Goal: Task Accomplishment & Management: Manage account settings

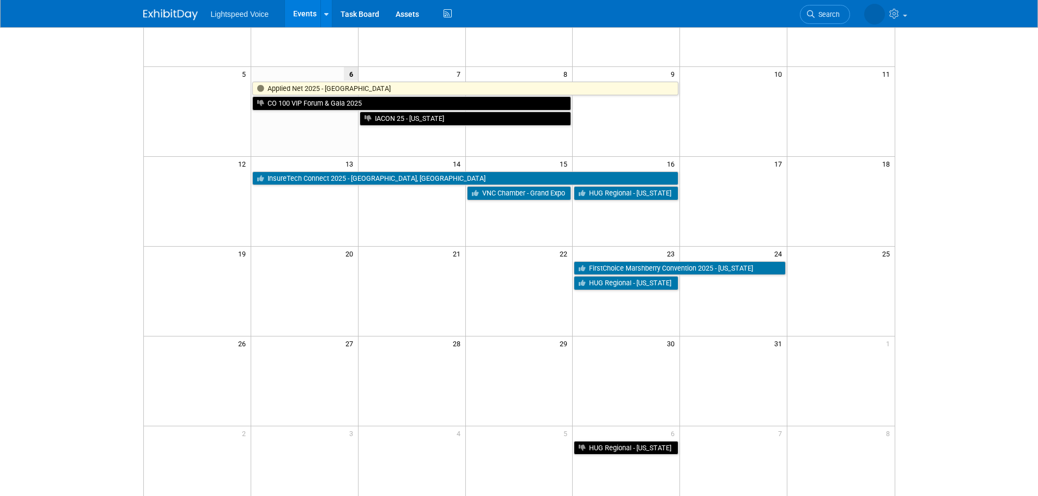
scroll to position [163, 0]
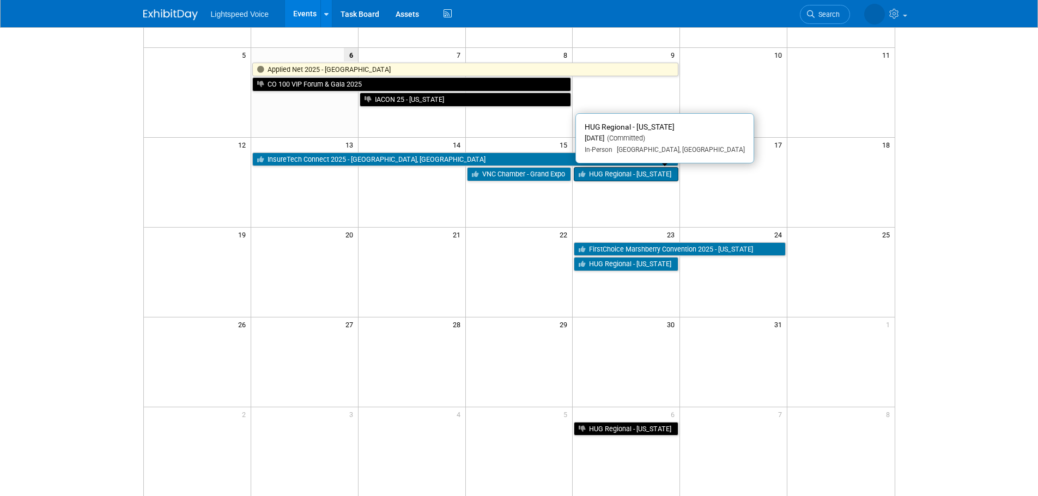
click at [604, 172] on link "HUG Regional - [US_STATE]" at bounding box center [626, 174] width 105 height 14
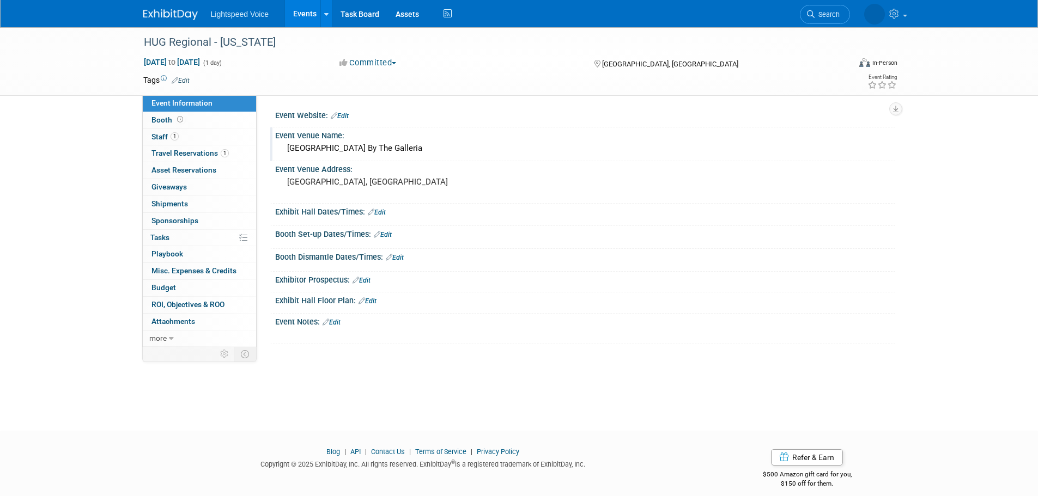
click at [410, 150] on div "Houston Marriott West Loop By The Galleria" at bounding box center [585, 148] width 604 height 17
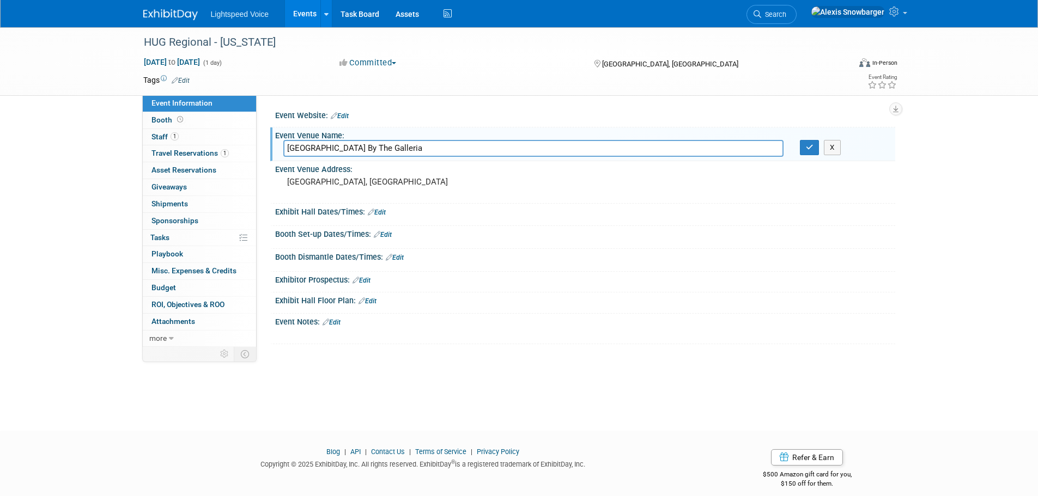
click at [410, 150] on input "Houston Marriott West Loop By The Galleria" at bounding box center [533, 148] width 500 height 17
click at [290, 87] on div "Tags Edit" at bounding box center [456, 80] width 626 height 15
click at [289, 52] on div "HUG Regional - [US_STATE]" at bounding box center [487, 43] width 694 height 20
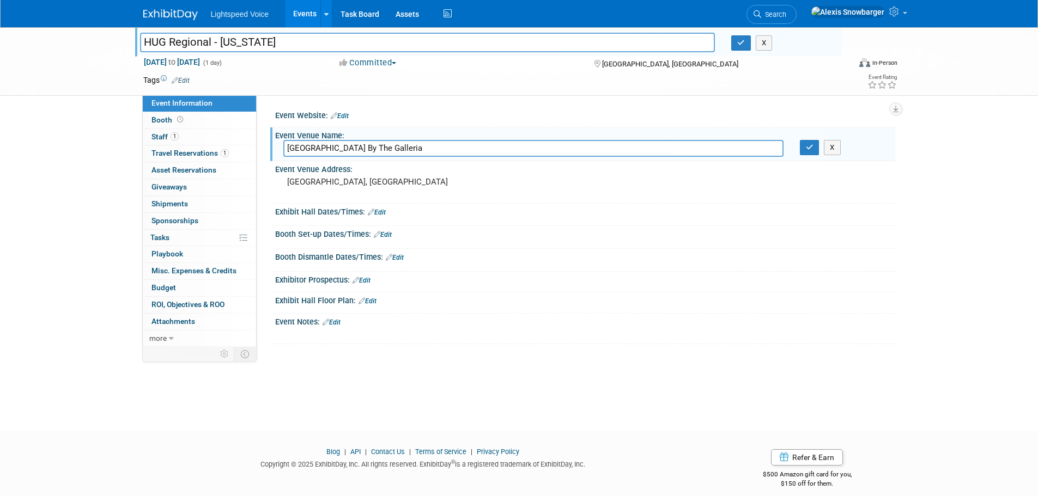
click at [309, 15] on link "Events" at bounding box center [305, 13] width 40 height 27
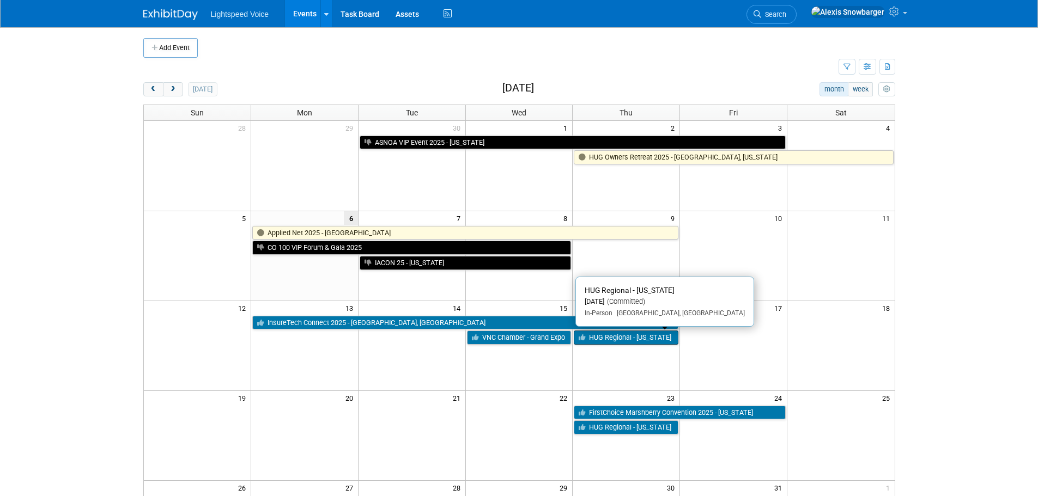
click at [605, 334] on link "HUG Regional - [US_STATE]" at bounding box center [626, 338] width 105 height 14
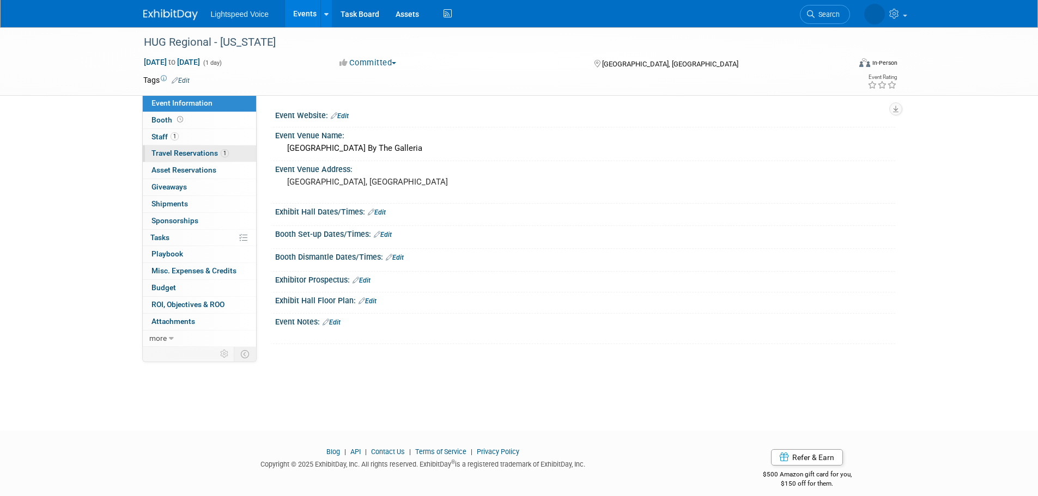
click at [190, 156] on span "Travel Reservations 1" at bounding box center [189, 153] width 77 height 9
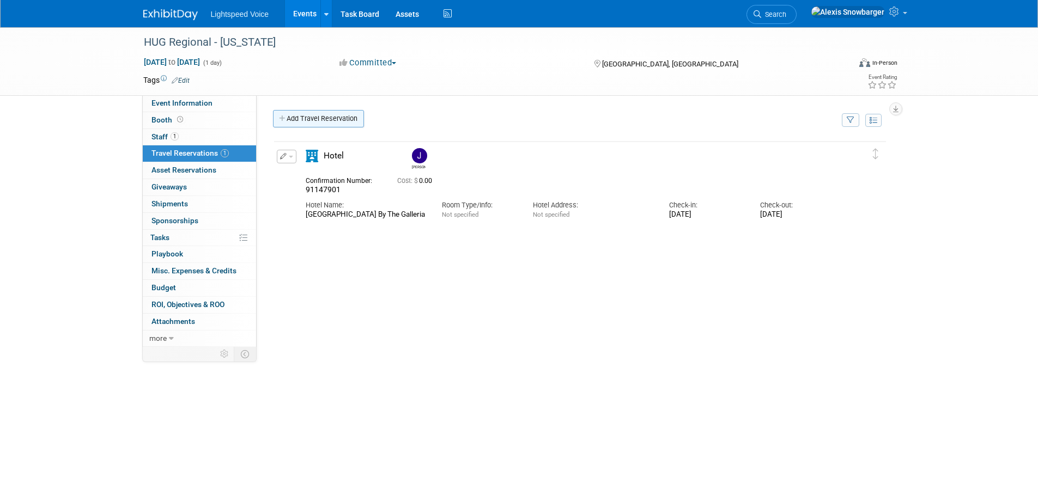
click at [332, 121] on link "Add Travel Reservation" at bounding box center [318, 118] width 91 height 17
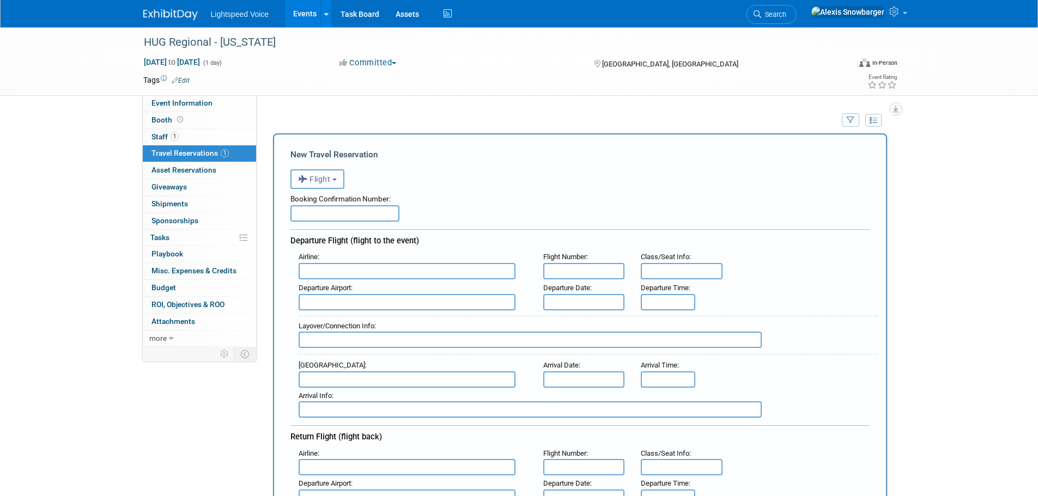
click at [318, 270] on input "text" at bounding box center [407, 271] width 217 height 16
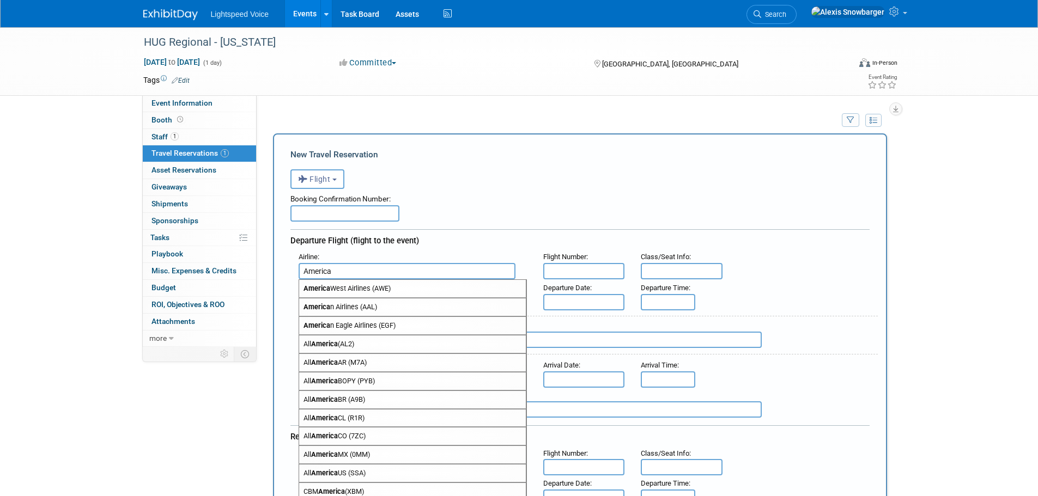
click at [386, 303] on span "America n Airlines (AAL)" at bounding box center [412, 307] width 227 height 17
type input "American Airlines (AAL)"
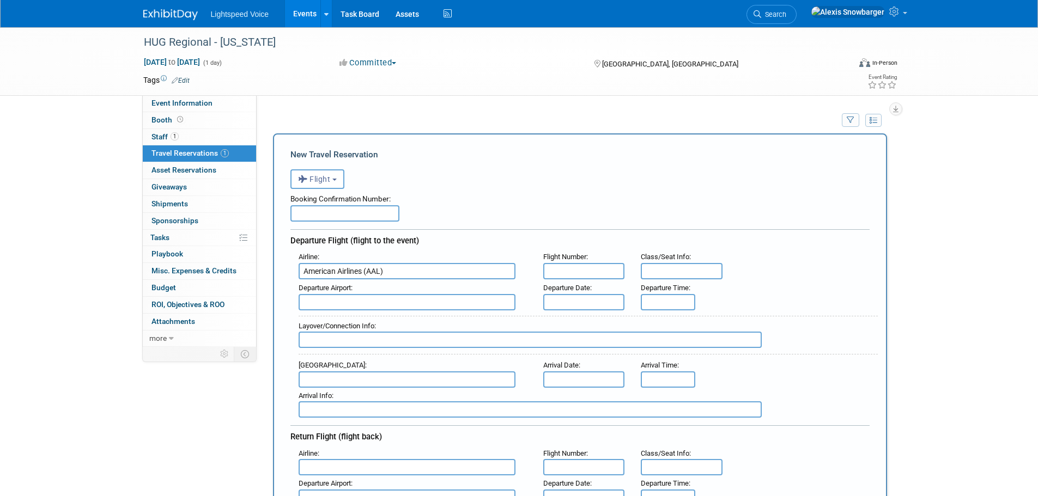
click at [570, 300] on input "text" at bounding box center [584, 302] width 82 height 16
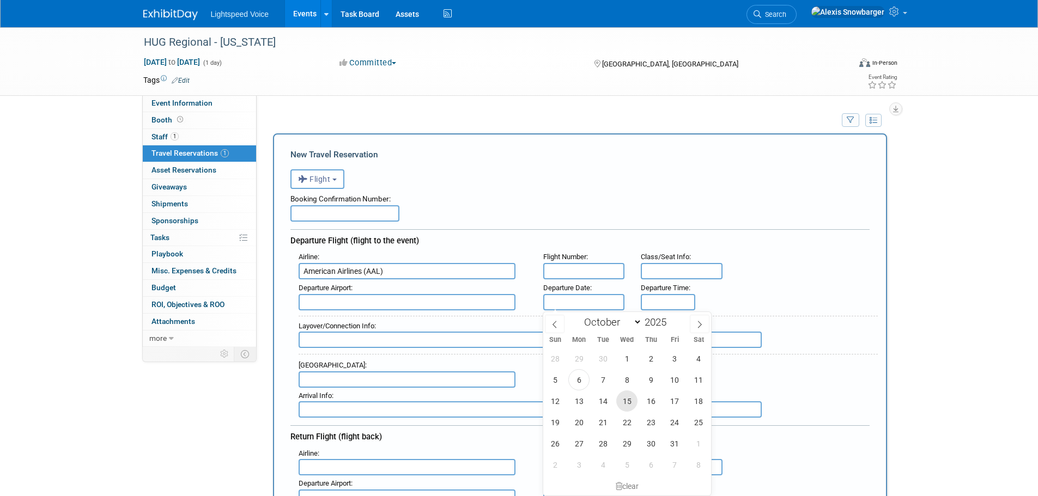
click at [628, 406] on span "15" at bounding box center [626, 401] width 21 height 21
type input "Oct 15, 2025"
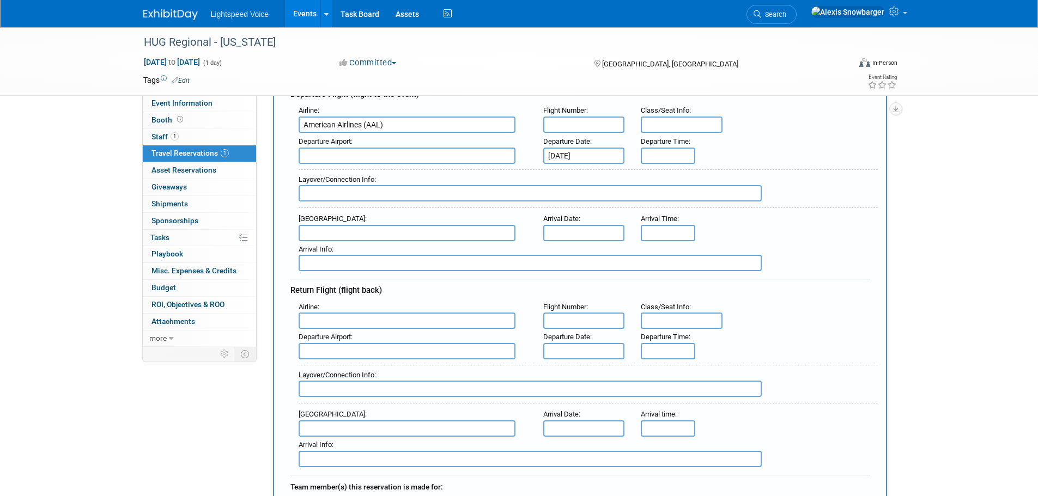
scroll to position [163, 0]
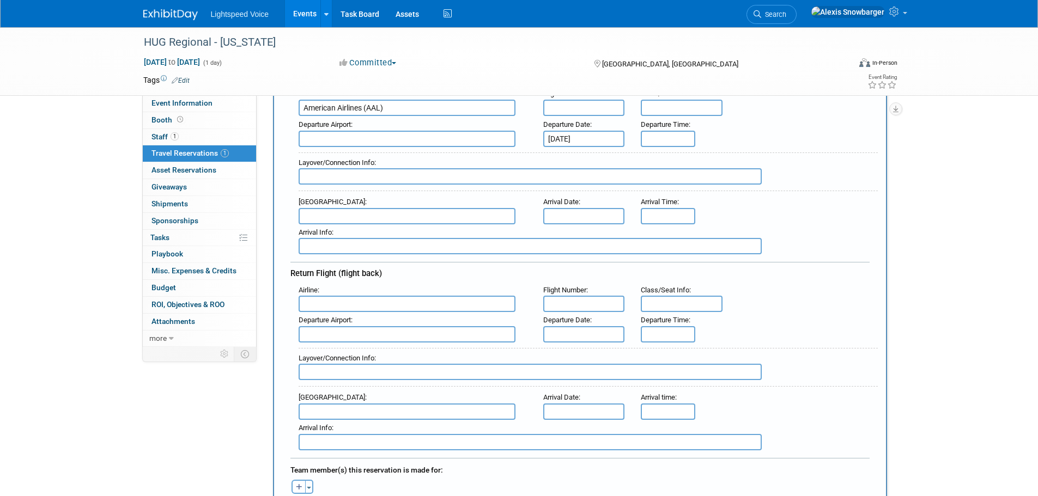
click at [582, 335] on input "text" at bounding box center [584, 334] width 82 height 16
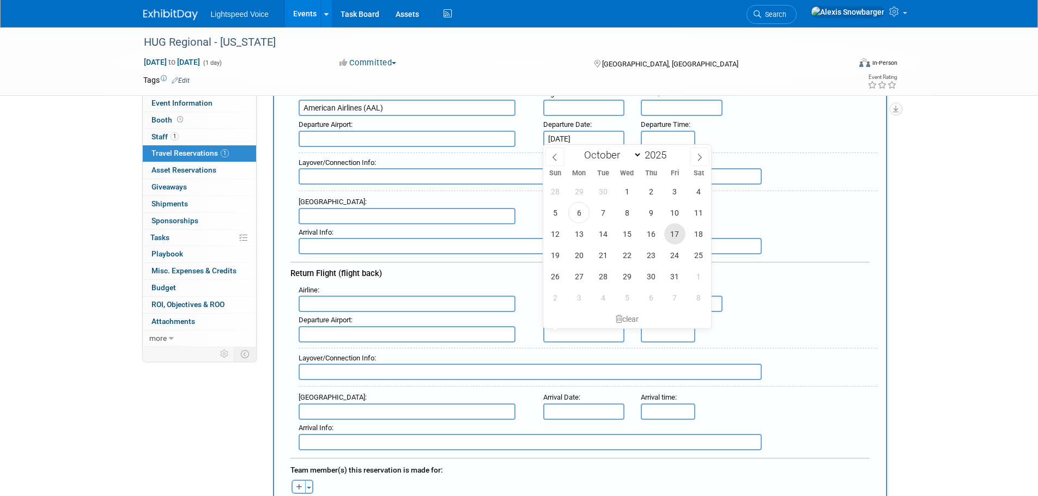
click at [674, 233] on span "17" at bounding box center [674, 233] width 21 height 21
type input "Oct 17, 2025"
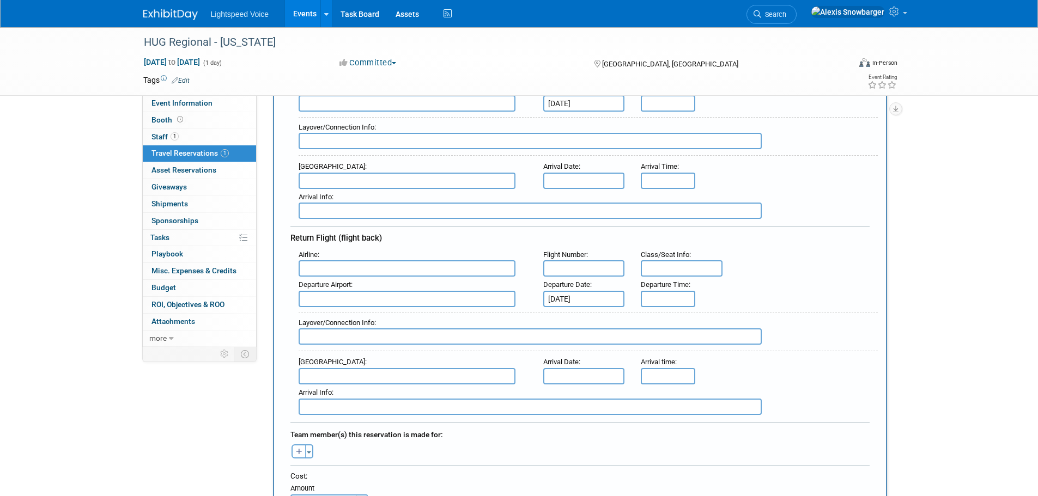
scroll to position [327, 0]
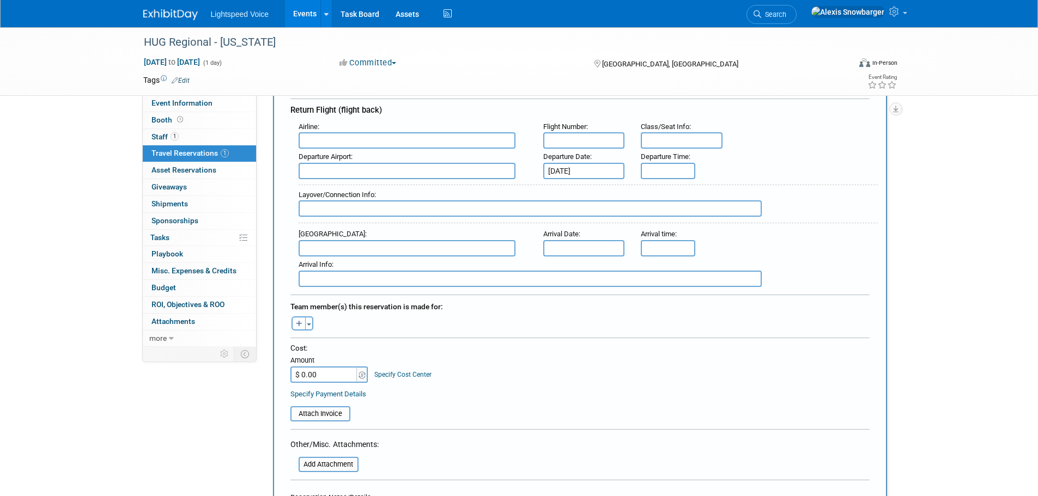
click at [297, 321] on icon "button" at bounding box center [299, 324] width 7 height 7
select select
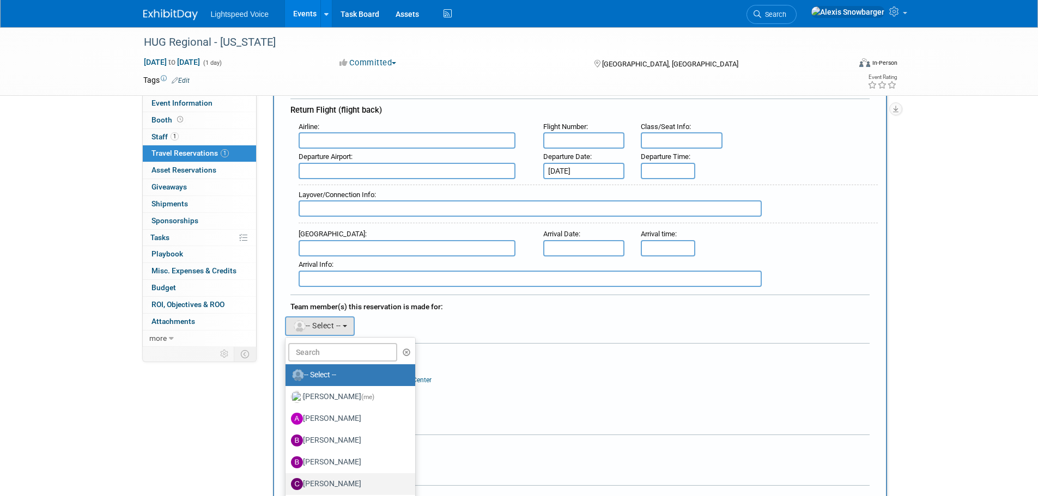
click at [325, 479] on label "Casey Cooney" at bounding box center [348, 484] width 114 height 17
click at [287, 479] on input "Casey Cooney" at bounding box center [283, 482] width 7 height 7
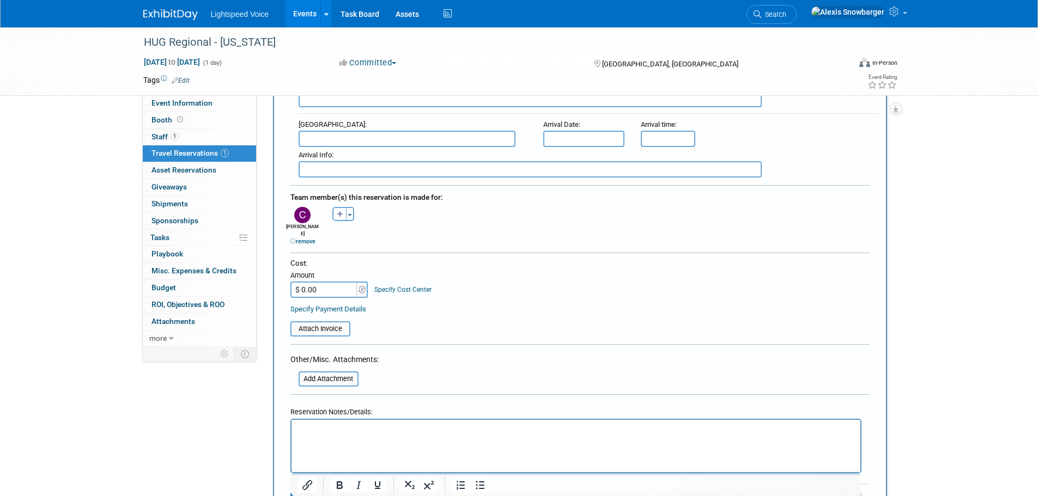
scroll to position [490, 0]
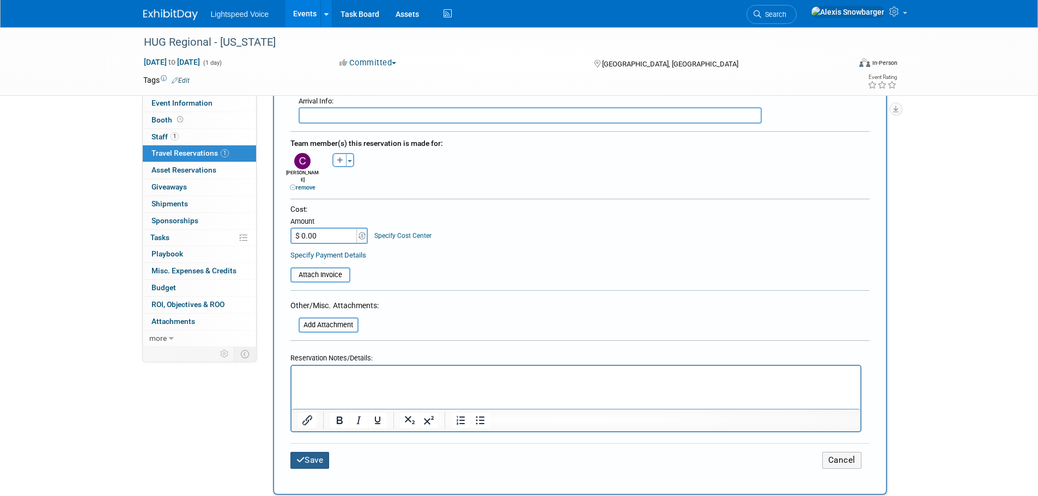
click at [306, 457] on button "Save" at bounding box center [309, 460] width 39 height 17
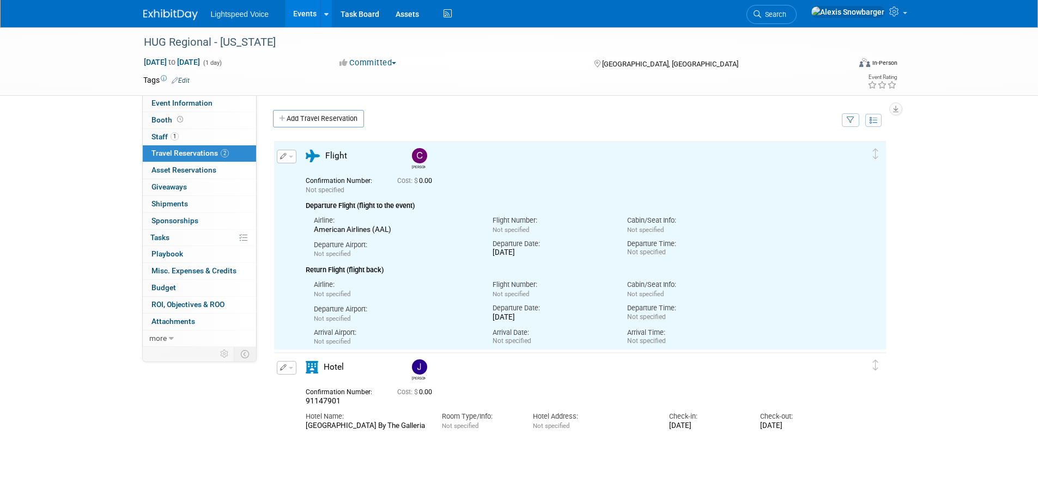
scroll to position [0, 0]
